Goal: Check status: Check status

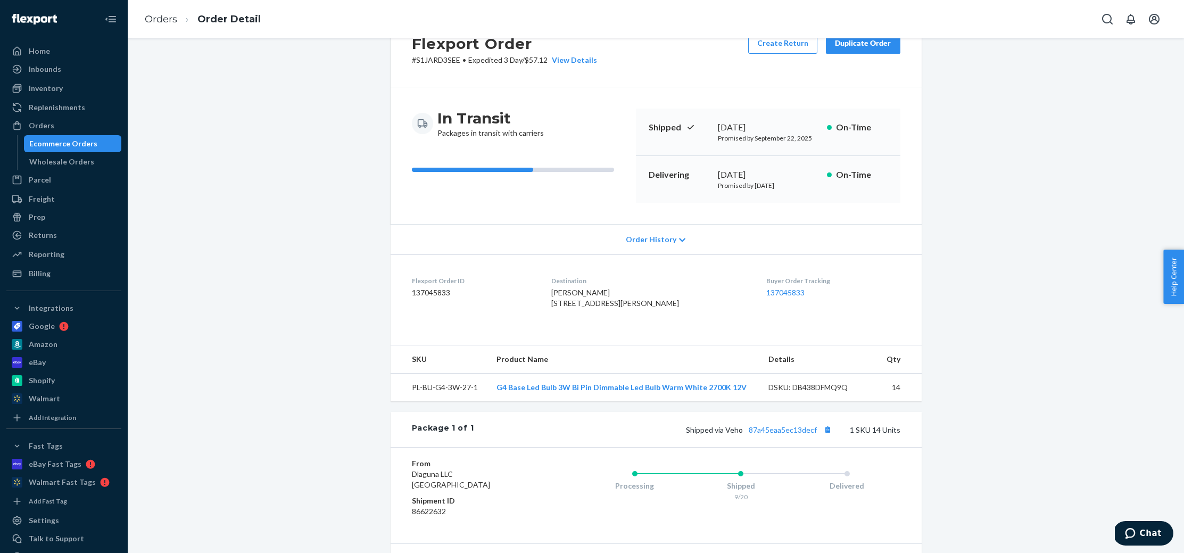
scroll to position [44, 0]
click at [831, 436] on button "Copy tracking number" at bounding box center [828, 429] width 14 height 14
click at [50, 238] on div "Returns" at bounding box center [43, 235] width 28 height 11
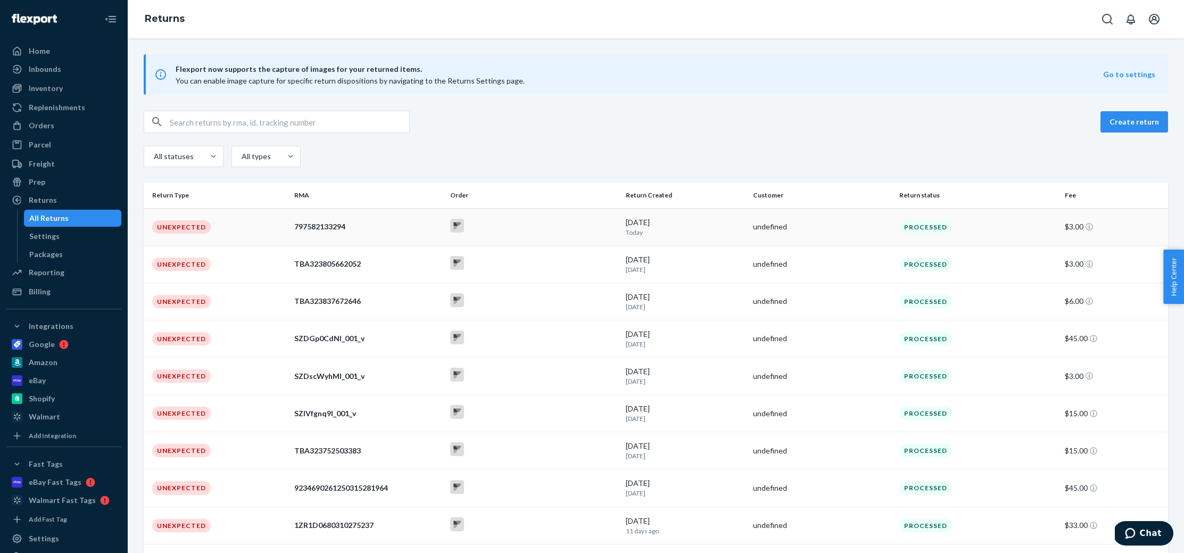
click at [319, 228] on div "797582133294" at bounding box center [367, 226] width 147 height 11
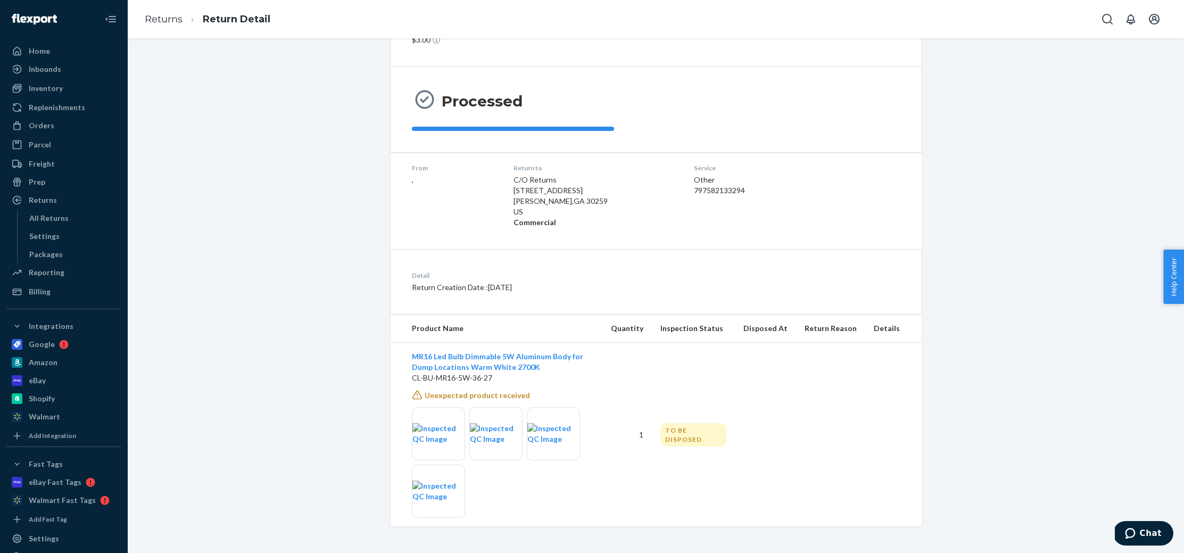
scroll to position [63, 0]
click at [447, 434] on img at bounding box center [438, 433] width 52 height 21
drag, startPoint x: 560, startPoint y: 433, endPoint x: 557, endPoint y: 459, distance: 26.8
click at [560, 433] on img at bounding box center [553, 433] width 52 height 21
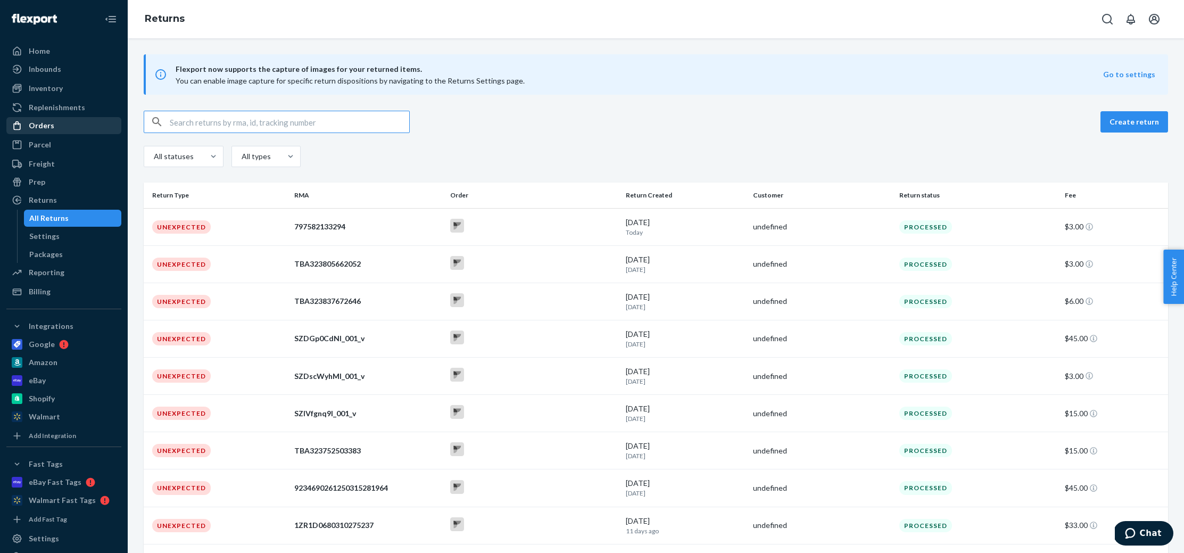
click at [45, 129] on div "Orders" at bounding box center [42, 125] width 26 height 11
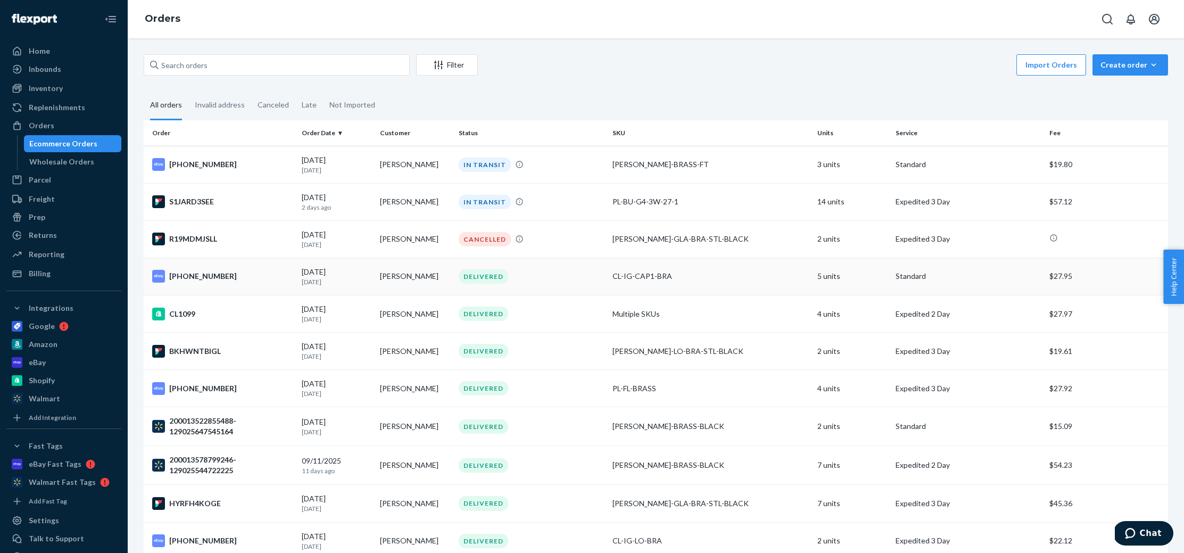
click at [441, 275] on td "[PERSON_NAME]" at bounding box center [415, 276] width 79 height 37
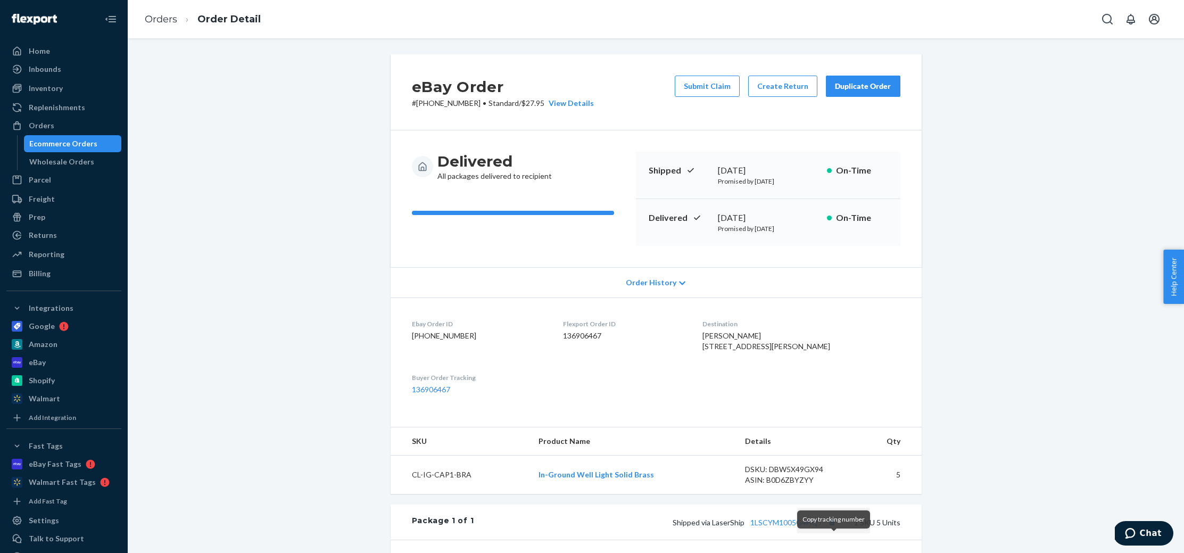
drag, startPoint x: 835, startPoint y: 543, endPoint x: 841, endPoint y: 544, distance: 5.9
click at [835, 529] on button "Copy tracking number" at bounding box center [832, 522] width 14 height 14
